Goal: Information Seeking & Learning: Learn about a topic

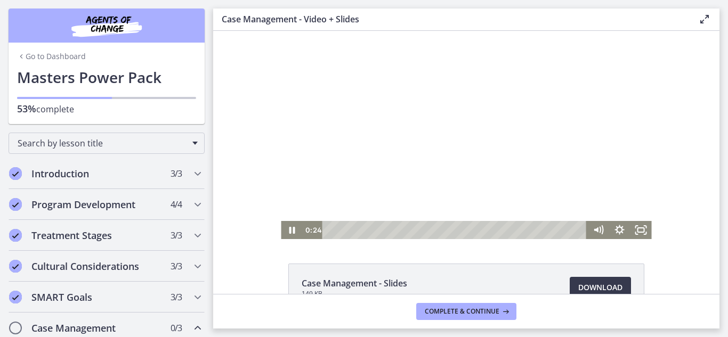
click at [448, 150] on div at bounding box center [466, 135] width 370 height 208
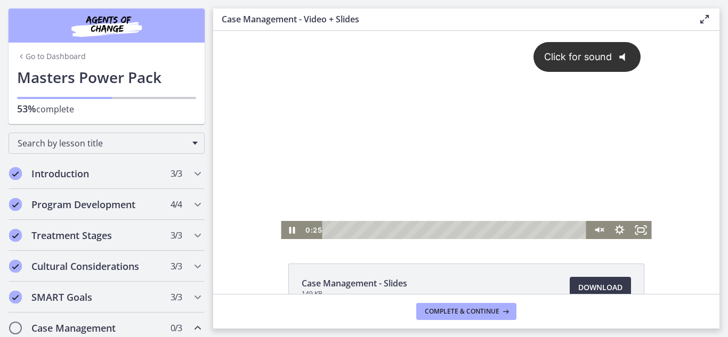
click at [329, 40] on div "Click for sound @keyframes VOLUME_SMALL_WAVE_FLASH { 0% { opacity: 0; } 33% { o…" at bounding box center [466, 126] width 370 height 190
